Goal: Find specific page/section: Find specific page/section

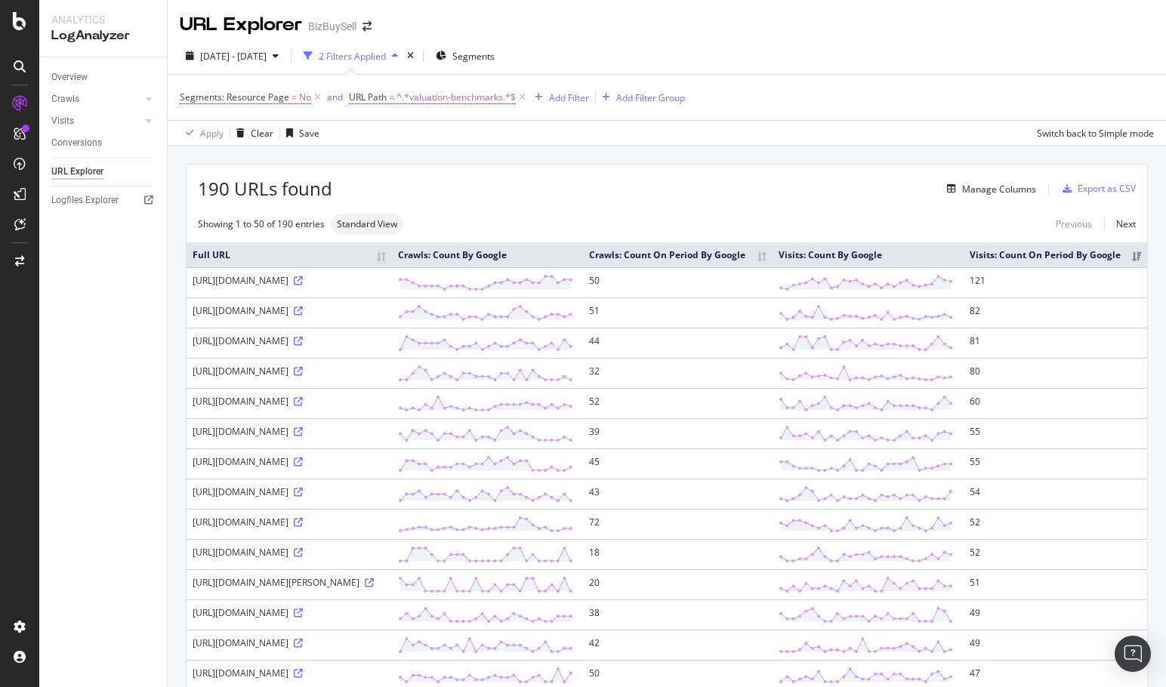
scroll to position [755, 0]
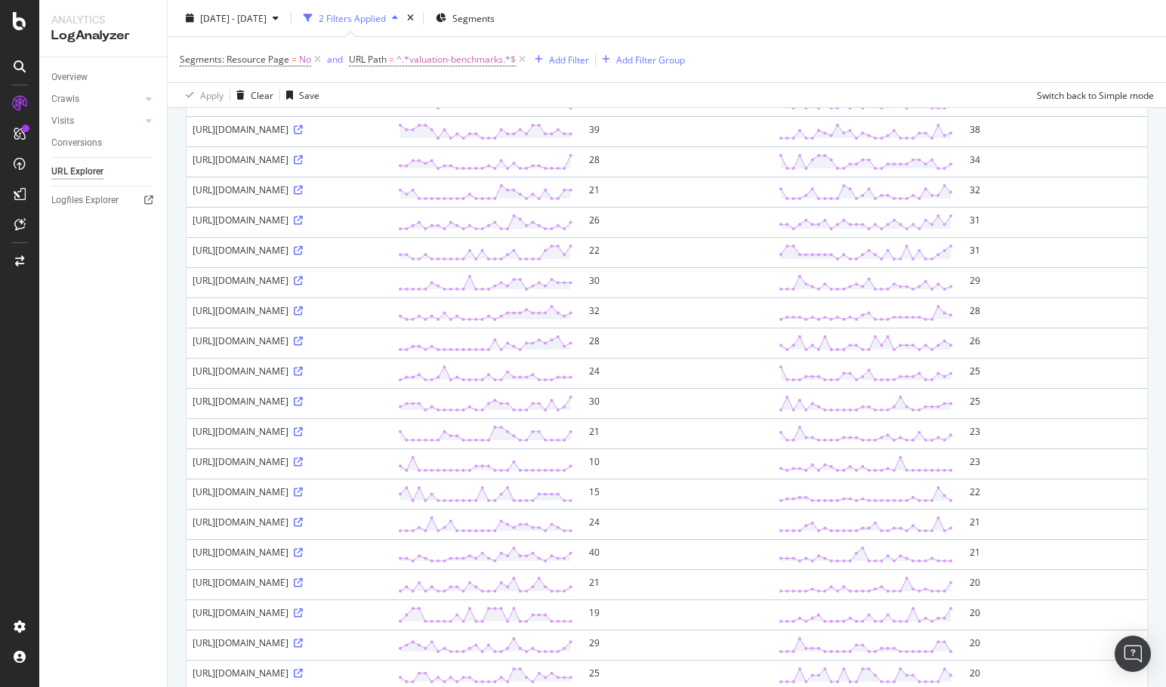
click at [963, 1] on div "[DATE] - [DATE] 2 Filters Applied Segments Segments: Resource Page = No and URL…" at bounding box center [667, 54] width 998 height 108
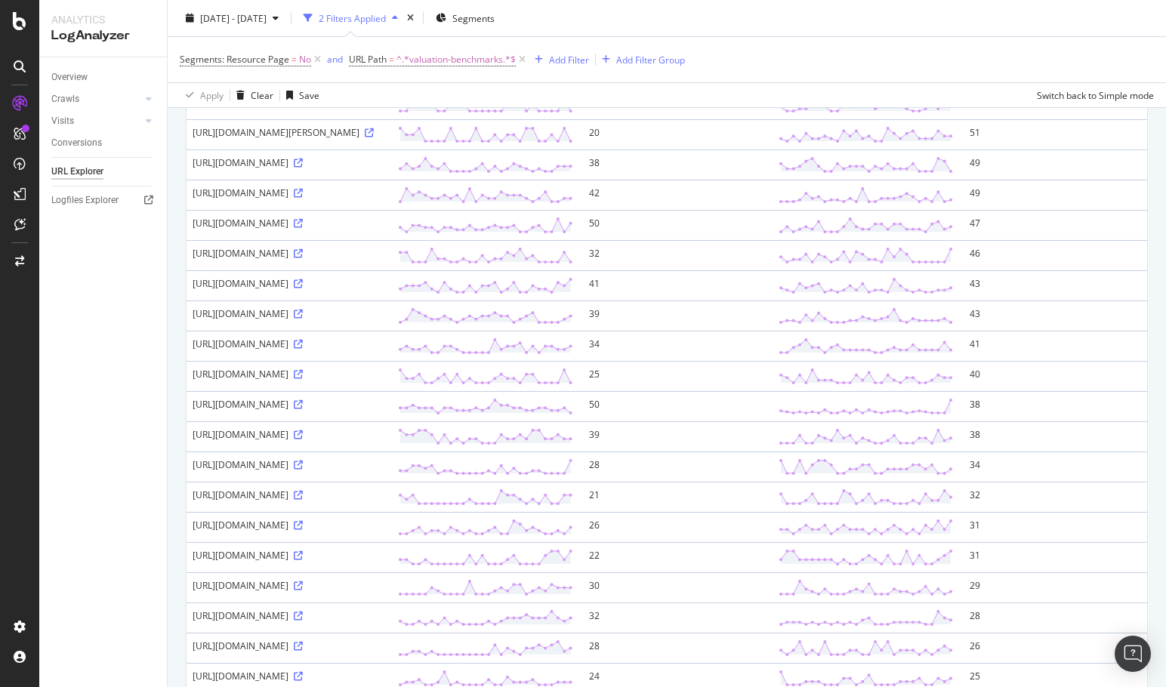
scroll to position [0, 0]
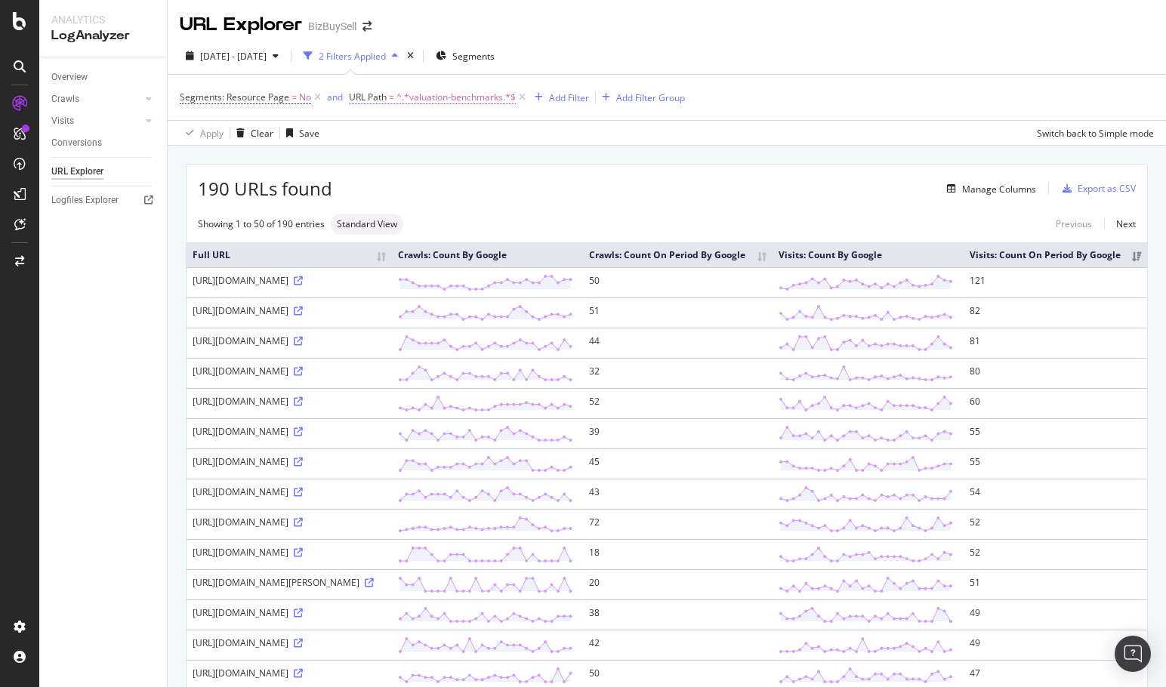
click at [468, 100] on span "^.*valuation-benchmarks.*$" at bounding box center [455, 97] width 119 height 21
type input "retiring-owner-businesses"
click at [514, 190] on div "Apply" at bounding box center [515, 192] width 23 height 13
